Goal: Task Accomplishment & Management: Manage account settings

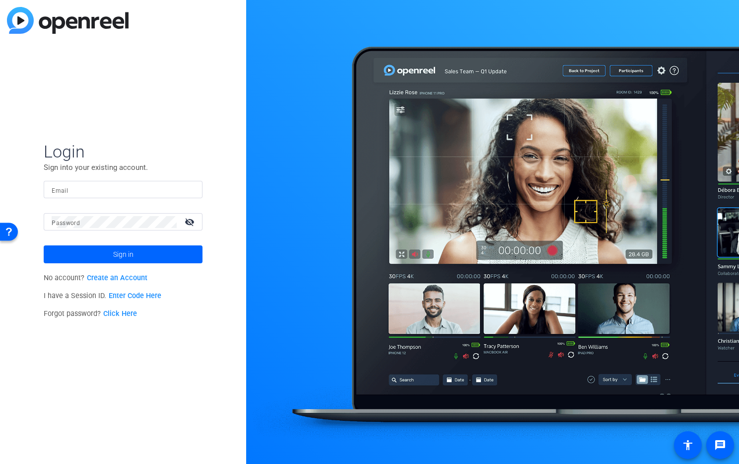
click at [95, 187] on input "Email" at bounding box center [123, 190] width 143 height 12
click at [188, 193] on img at bounding box center [186, 190] width 7 height 12
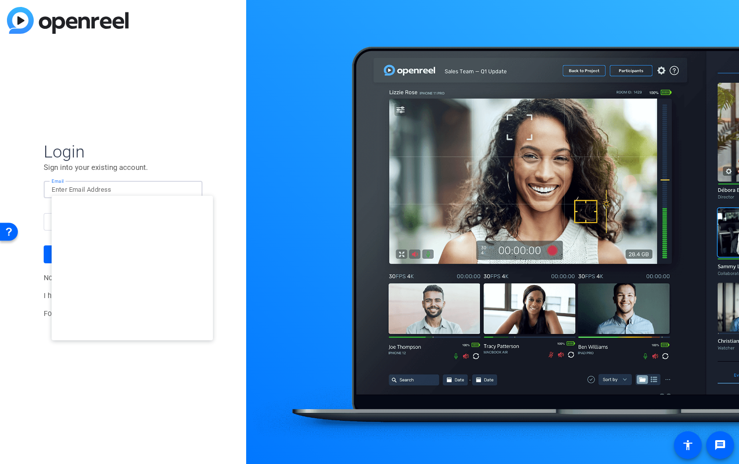
type input "[EMAIL_ADDRESS][DOMAIN_NAME]"
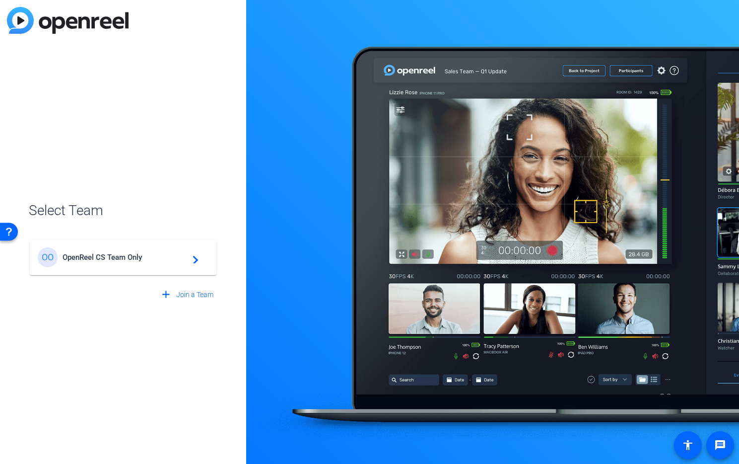
click at [144, 257] on span "OpenReel CS Team Only" at bounding box center [125, 257] width 124 height 9
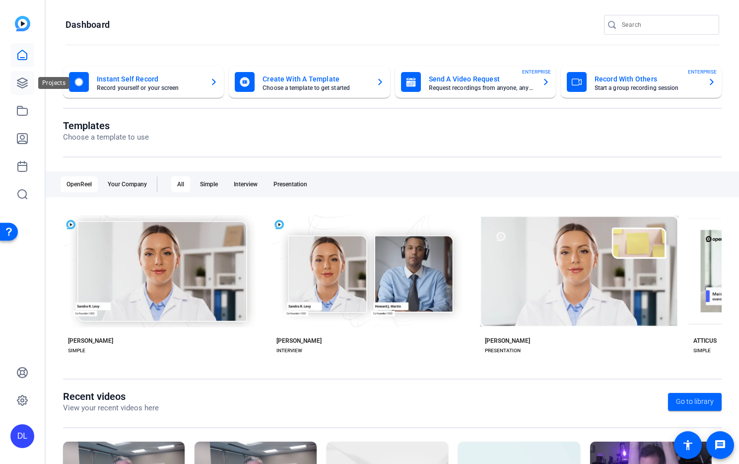
click at [21, 82] on icon at bounding box center [22, 83] width 10 height 10
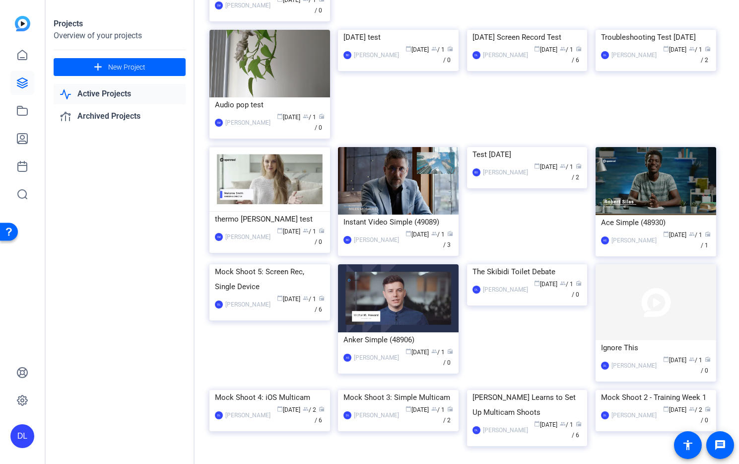
scroll to position [288, 0]
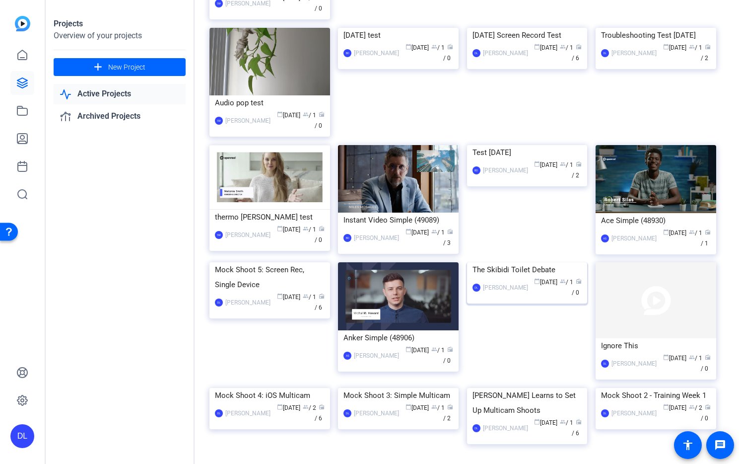
click at [532, 262] on img at bounding box center [527, 262] width 121 height 0
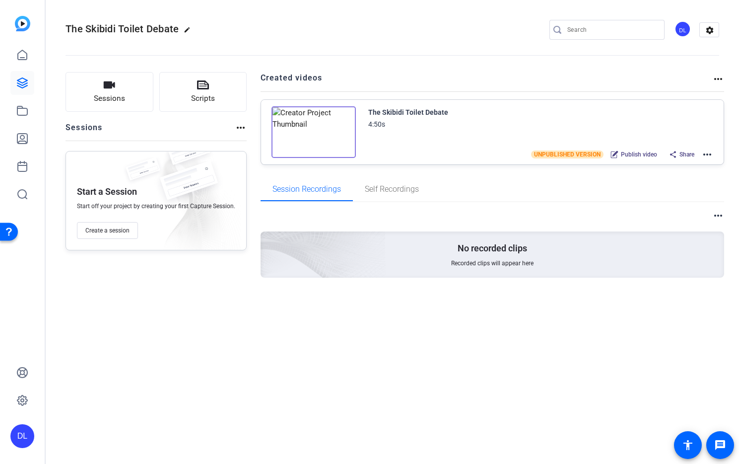
click at [703, 154] on mat-icon "more_horiz" at bounding box center [708, 154] width 12 height 12
click at [680, 117] on div at bounding box center [369, 232] width 739 height 464
click at [686, 28] on div "DL" at bounding box center [683, 29] width 16 height 16
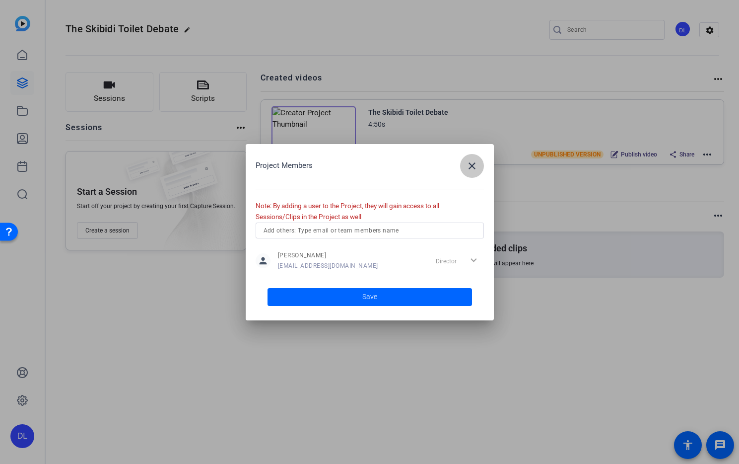
click at [475, 169] on mat-icon "close" at bounding box center [472, 166] width 12 height 12
